Goal: Information Seeking & Learning: Learn about a topic

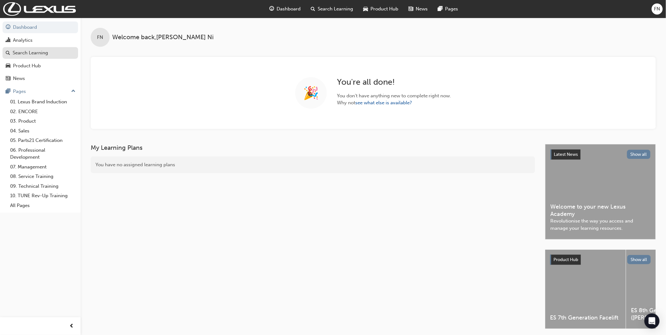
click at [37, 54] on div "Search Learning" at bounding box center [30, 52] width 35 height 7
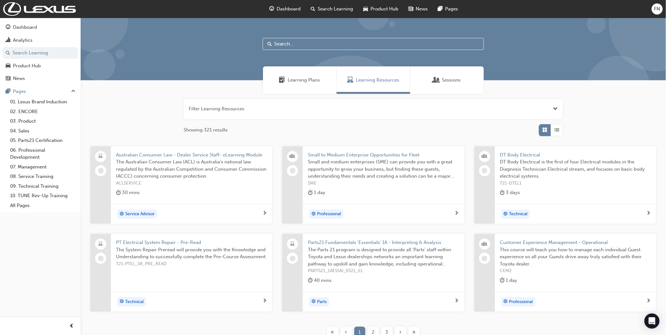
click at [300, 81] on span "Learning Plans" at bounding box center [304, 80] width 32 height 7
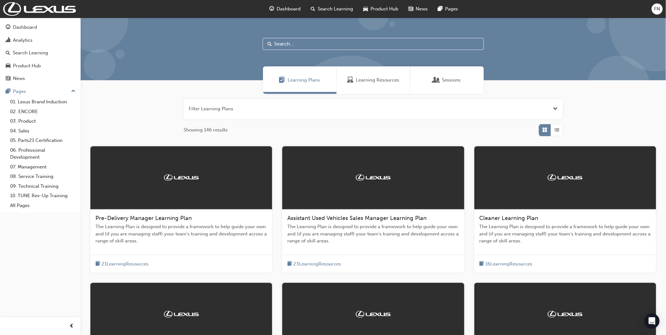
click at [546, 132] on span "Grid" at bounding box center [545, 129] width 5 height 7
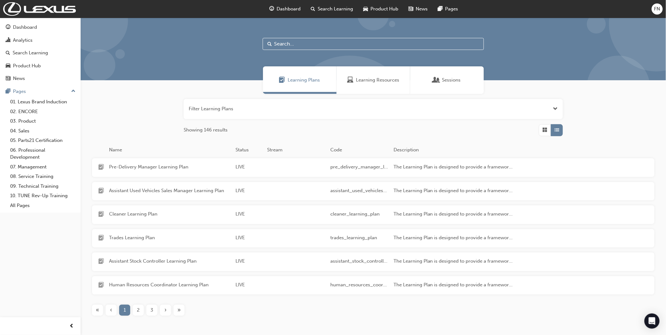
click at [544, 131] on span "Grid" at bounding box center [545, 129] width 5 height 7
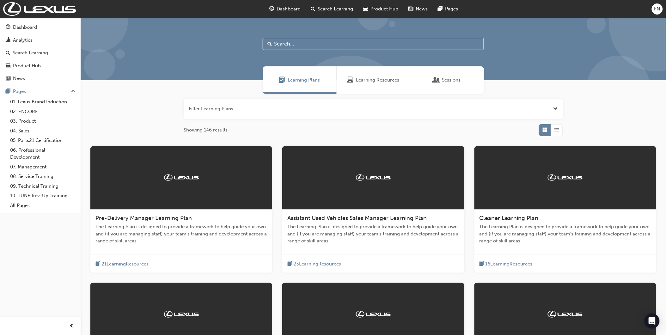
click at [222, 108] on button "button" at bounding box center [373, 109] width 379 height 20
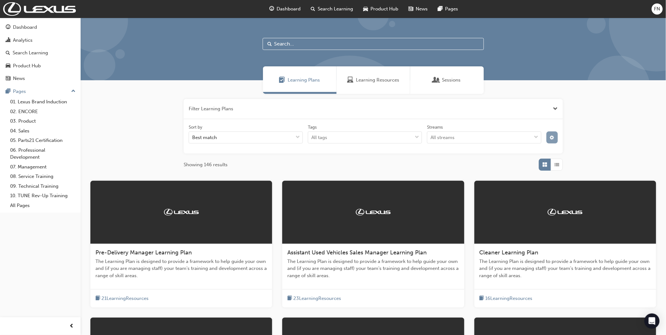
click at [551, 140] on span "cog-icon" at bounding box center [552, 138] width 4 height 5
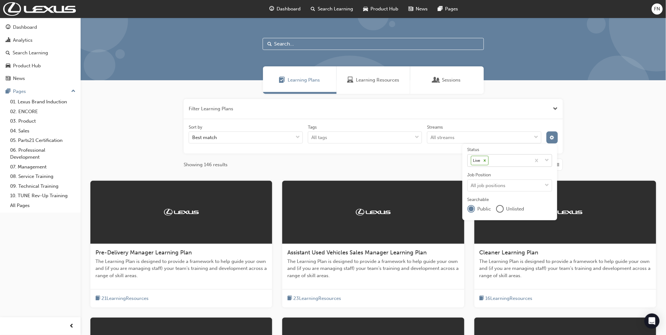
click at [484, 161] on icon at bounding box center [485, 160] width 4 height 4
click at [490, 161] on input "Status Live" at bounding box center [490, 160] width 1 height 5
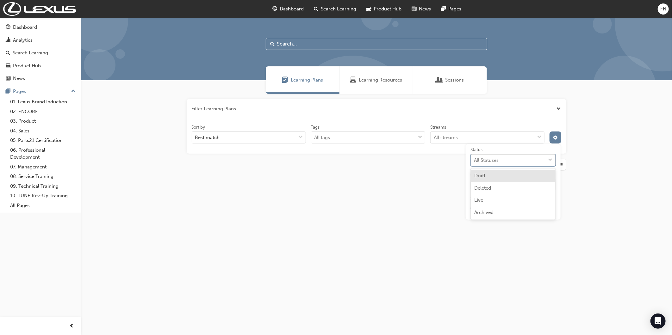
click at [500, 161] on div "All Statuses" at bounding box center [508, 160] width 75 height 11
click at [475, 161] on input "Status option Live, deselected. option Draft focused, 1 of 4. 4 results availab…" at bounding box center [474, 159] width 1 height 5
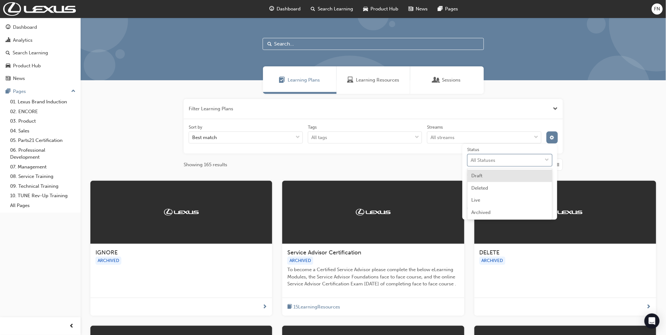
click at [488, 178] on div "Draft" at bounding box center [510, 176] width 85 height 12
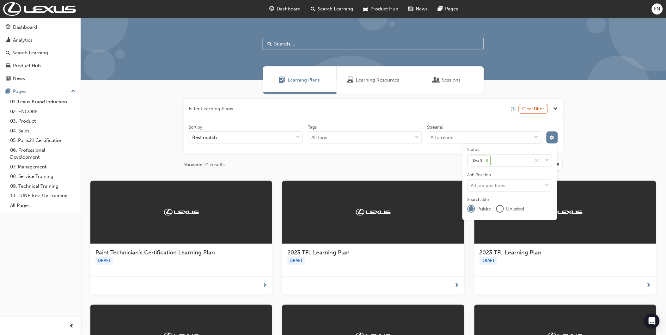
click at [624, 141] on div "Filter Learning Plans (1) Clear Filter Sort by Best match Tags All tags Streams…" at bounding box center [374, 287] width 586 height 387
click at [621, 139] on div "Filter Learning Plans (1) Clear Filter Sort by Best match Tags All tags Streams…" at bounding box center [374, 287] width 586 height 387
drag, startPoint x: 621, startPoint y: 127, endPoint x: 618, endPoint y: 125, distance: 3.4
click at [621, 127] on div "Filter Learning Plans (1) Clear Filter Sort by Best match Tags All tags Streams…" at bounding box center [374, 287] width 586 height 387
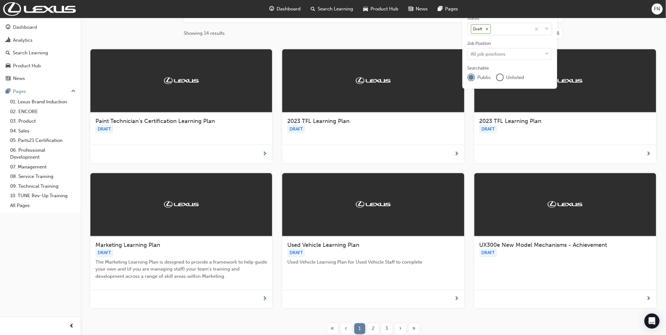
scroll to position [182, 0]
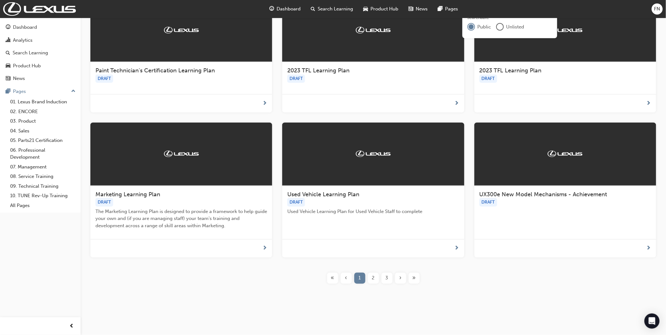
click at [371, 277] on div "2" at bounding box center [373, 278] width 11 height 11
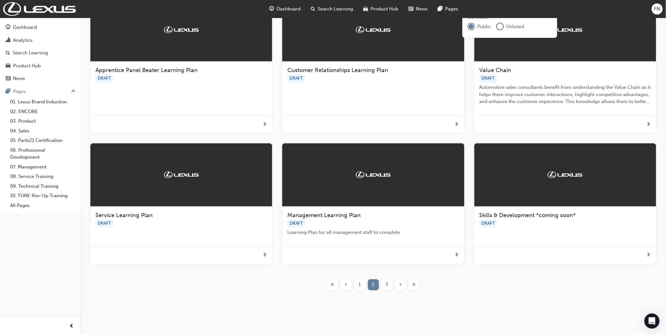
click at [387, 284] on span "3" at bounding box center [387, 284] width 3 height 7
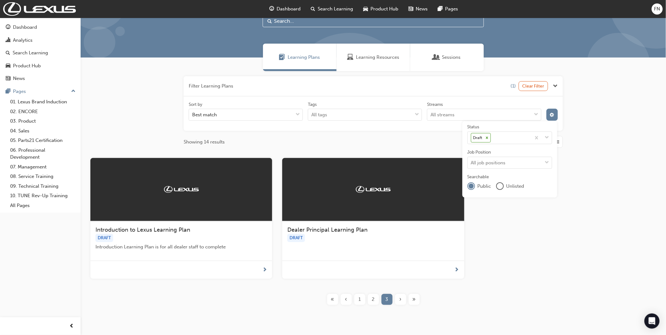
scroll to position [35, 0]
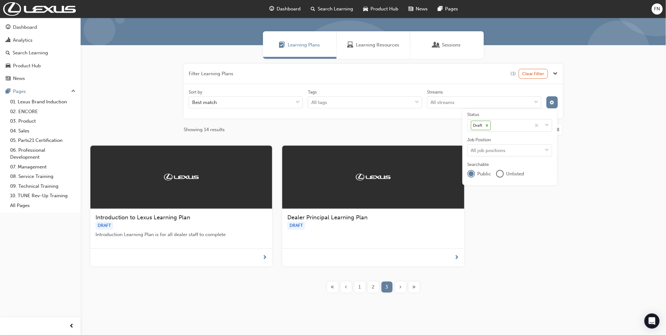
click at [373, 288] on span "2" at bounding box center [373, 287] width 3 height 7
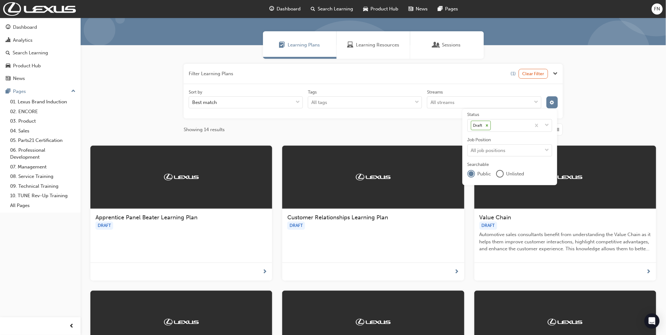
click at [391, 128] on div "Showing 14 results" at bounding box center [373, 130] width 379 height 12
click at [583, 117] on div "Filter Learning Plans (1) Clear Filter Sort by Best match Tags All tags Streams…" at bounding box center [374, 256] width 586 height 395
drag, startPoint x: 583, startPoint y: 117, endPoint x: 553, endPoint y: 104, distance: 33.0
click at [553, 104] on span "cog-icon" at bounding box center [552, 103] width 4 height 5
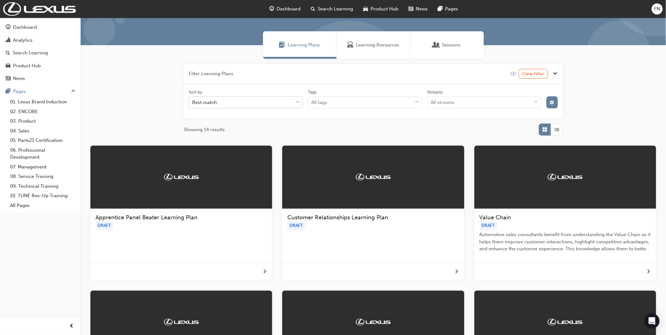
click at [222, 102] on div "Best match" at bounding box center [241, 102] width 104 height 11
click at [193, 102] on input "Sort by Best match" at bounding box center [192, 102] width 1 height 5
type input "parts21 certification"
click at [317, 119] on div "Filter Learning Plans (1) Clear Filter Sort by Best match Tags All tags Streams…" at bounding box center [373, 100] width 379 height 72
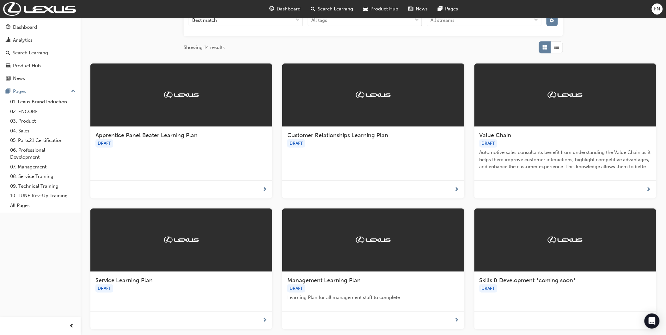
scroll to position [190, 0]
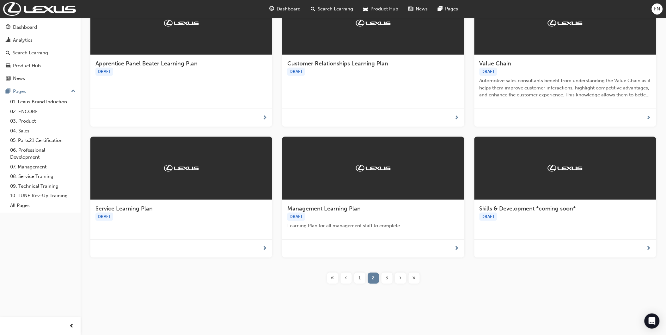
click at [361, 278] on div "1" at bounding box center [359, 278] width 11 height 11
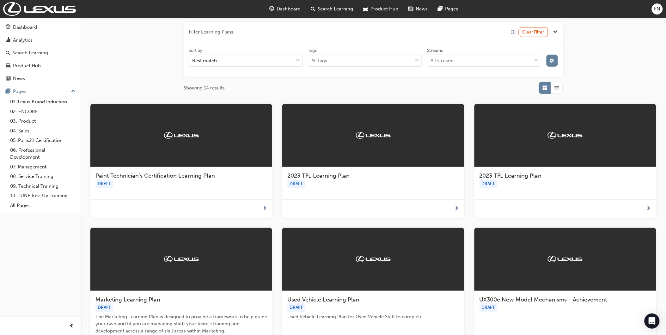
scroll to position [42, 0]
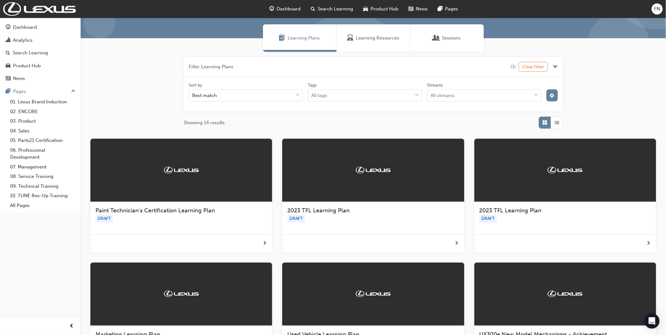
click at [534, 67] on button "Clear Filter" at bounding box center [534, 67] width 30 height 10
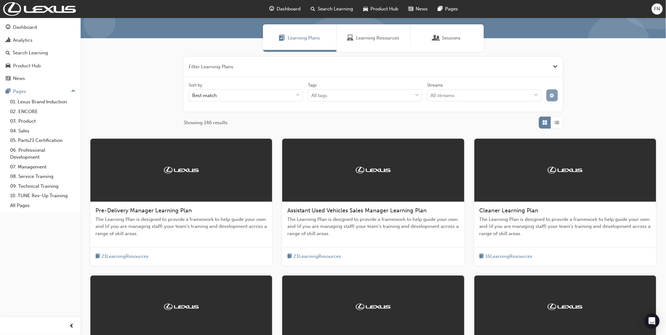
click at [554, 100] on button "button" at bounding box center [553, 95] width 12 height 12
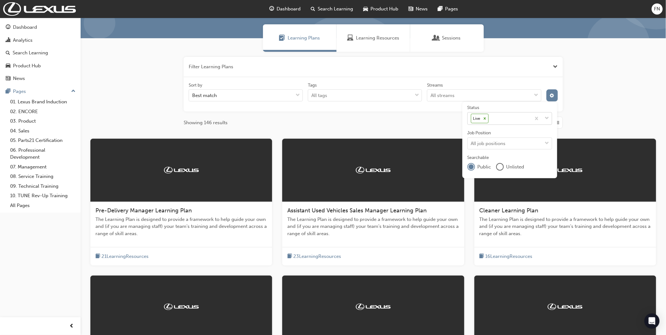
click at [485, 118] on icon at bounding box center [485, 118] width 2 height 2
click at [490, 118] on input "Status Live" at bounding box center [490, 118] width 1 height 5
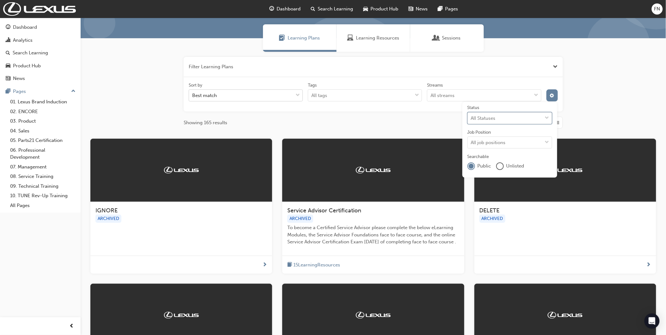
click at [239, 98] on div "Best match" at bounding box center [241, 95] width 104 height 11
click at [193, 98] on input "Sort by Best match" at bounding box center [192, 95] width 1 height 5
click at [238, 95] on div "Best match" at bounding box center [241, 95] width 104 height 11
click at [193, 95] on input "Sort by 0 results available. Select is focused ,type to refine list, press Down…" at bounding box center [192, 95] width 1 height 5
click at [379, 68] on button "button" at bounding box center [373, 67] width 379 height 20
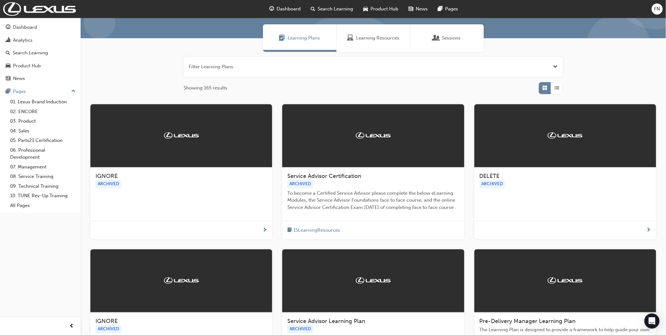
click at [274, 71] on button "button" at bounding box center [373, 67] width 379 height 20
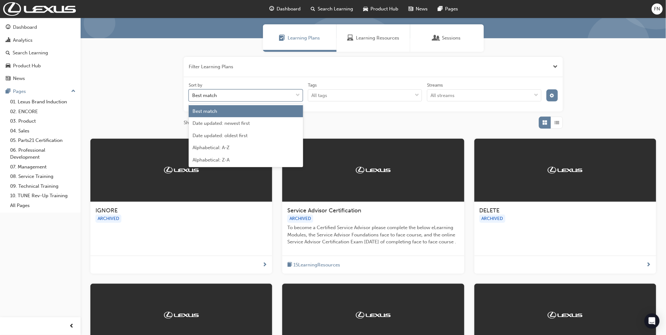
click at [236, 95] on div "Best match" at bounding box center [241, 95] width 104 height 11
click at [193, 95] on input "Sort by option Best match focused, 1 of 5. 5 results available. Use Up and Down…" at bounding box center [192, 95] width 1 height 5
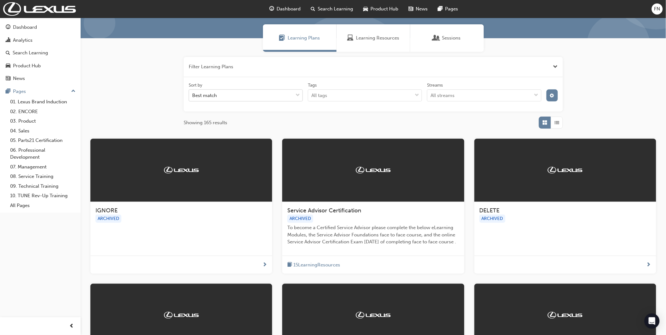
click at [252, 98] on div "Best match" at bounding box center [241, 95] width 104 height 11
click at [193, 98] on input "Sort by Best match" at bounding box center [192, 95] width 1 height 5
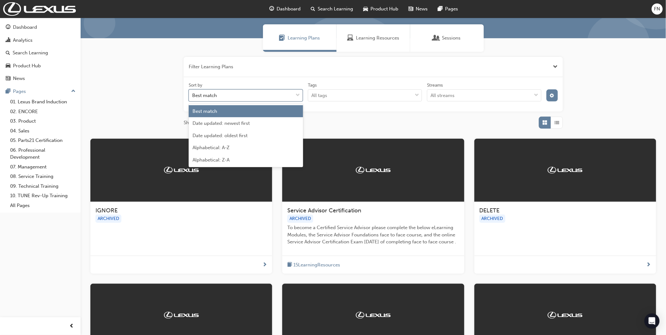
paste input "Intro_LP"
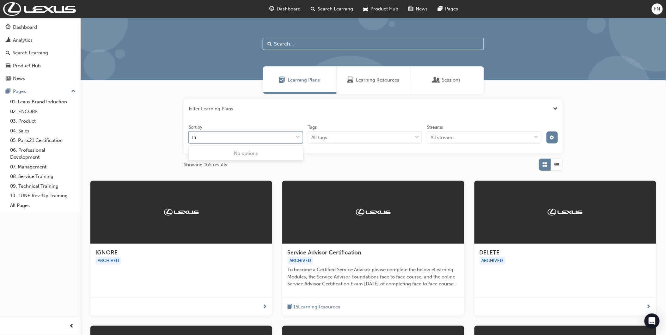
type input "I"
click at [293, 43] on input "text" at bounding box center [373, 44] width 221 height 12
paste input "Intro_LP"
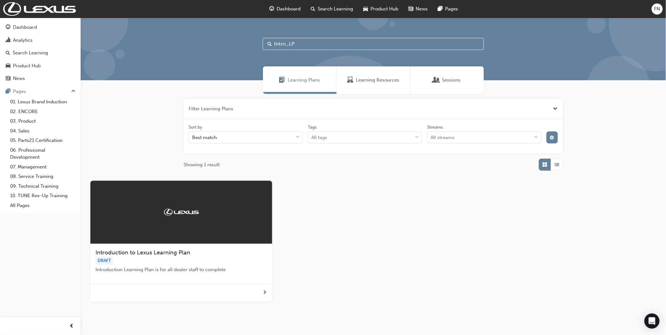
drag, startPoint x: 303, startPoint y: 40, endPoint x: 243, endPoint y: 42, distance: 60.4
click at [239, 42] on div "Intro_LP" at bounding box center [374, 49] width 586 height 63
paste input "part_21_cert"
type input "part_21_cert"
